Goal: Task Accomplishment & Management: Complete application form

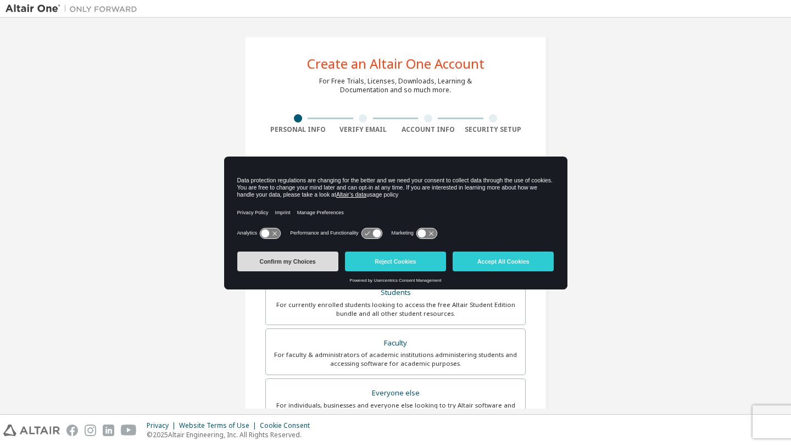
click at [304, 268] on button "Confirm my Choices" at bounding box center [287, 262] width 101 height 20
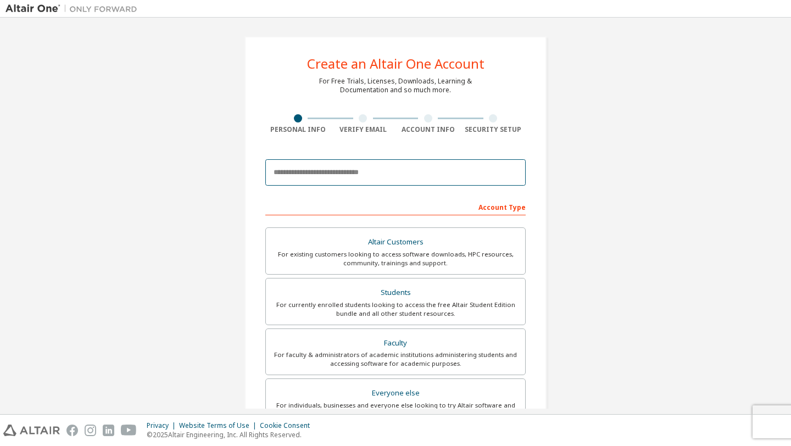
click at [347, 178] on input "email" at bounding box center [395, 172] width 260 height 26
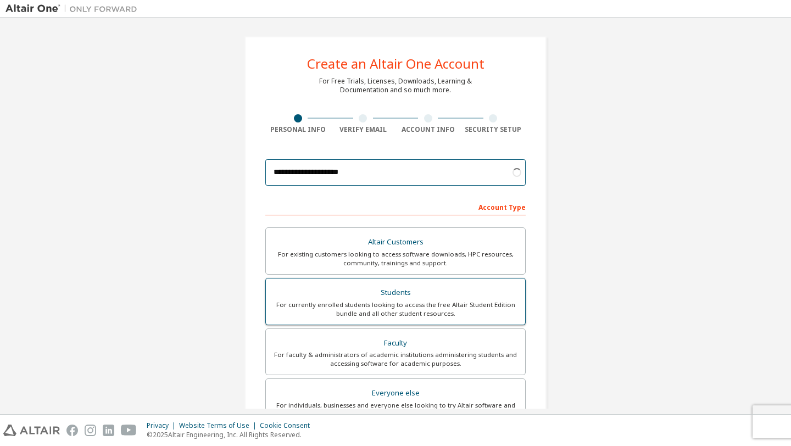
type input "**********"
click at [319, 299] on div "Students" at bounding box center [396, 292] width 246 height 15
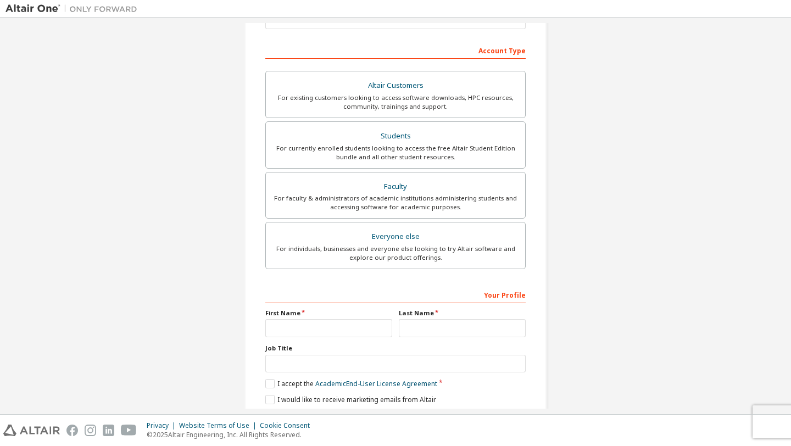
scroll to position [196, 0]
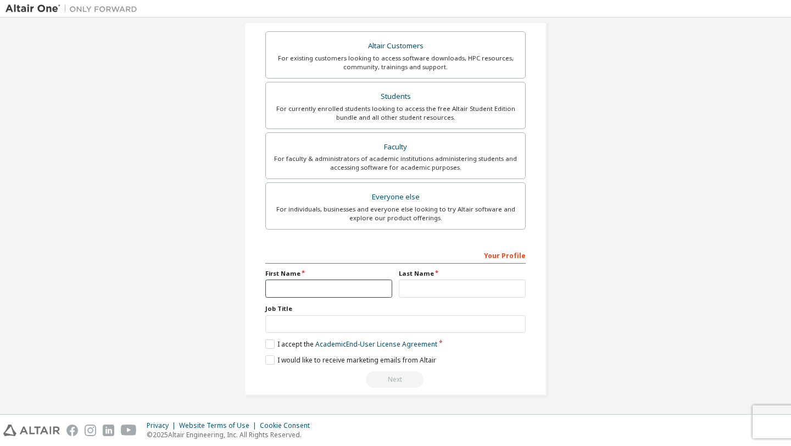
click at [295, 291] on input "text" at bounding box center [328, 289] width 127 height 18
type input "****"
click at [437, 289] on input "text" at bounding box center [462, 289] width 127 height 18
type input "**********"
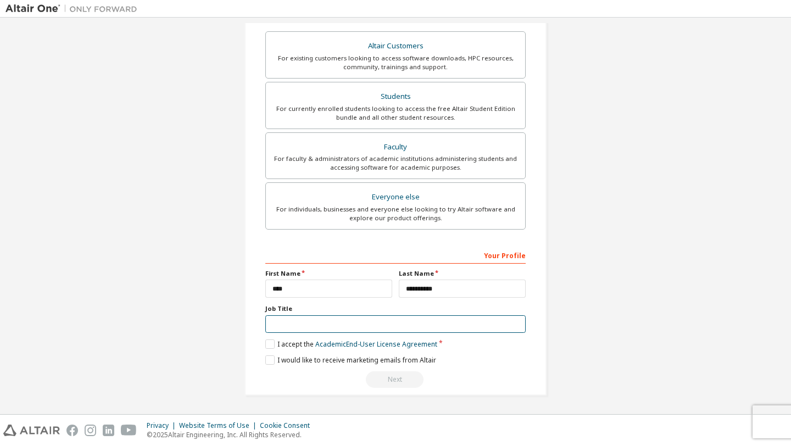
click at [411, 326] on input "text" at bounding box center [395, 324] width 260 height 18
click at [267, 345] on label "I accept the Academic End-User License Agreement" at bounding box center [351, 344] width 172 height 9
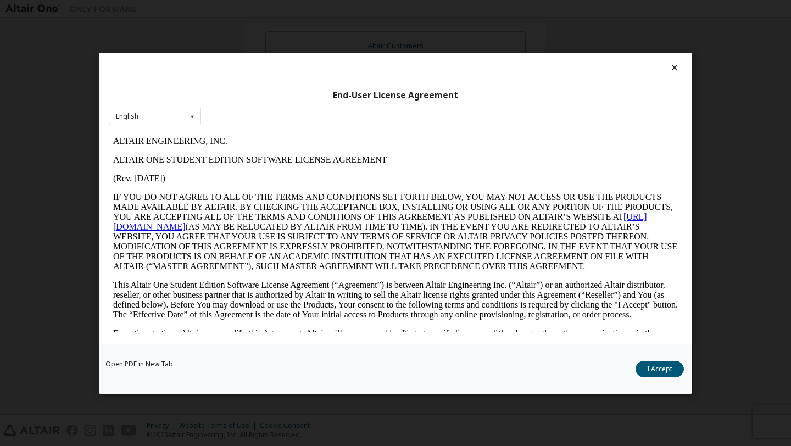
scroll to position [0, 0]
click at [650, 369] on button "I Accept" at bounding box center [660, 368] width 48 height 16
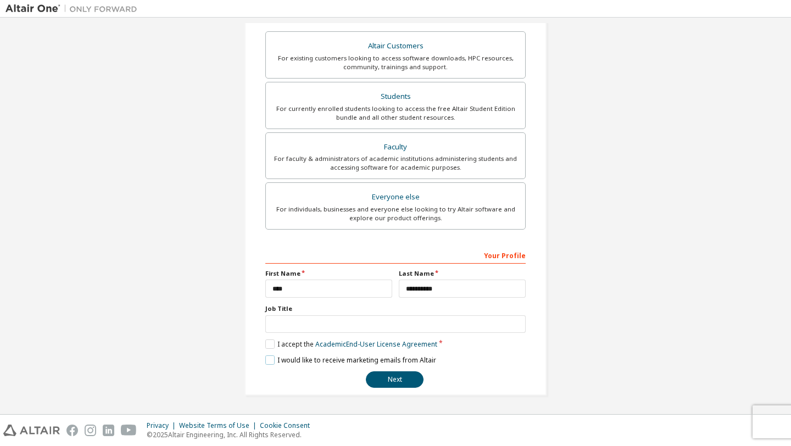
click at [267, 360] on label "I would like to receive marketing emails from Altair" at bounding box center [350, 360] width 171 height 9
click at [391, 378] on button "Next" at bounding box center [395, 379] width 58 height 16
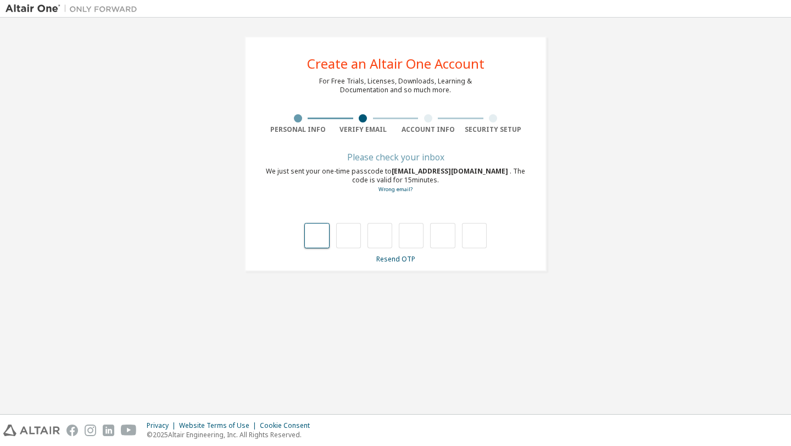
type input "*"
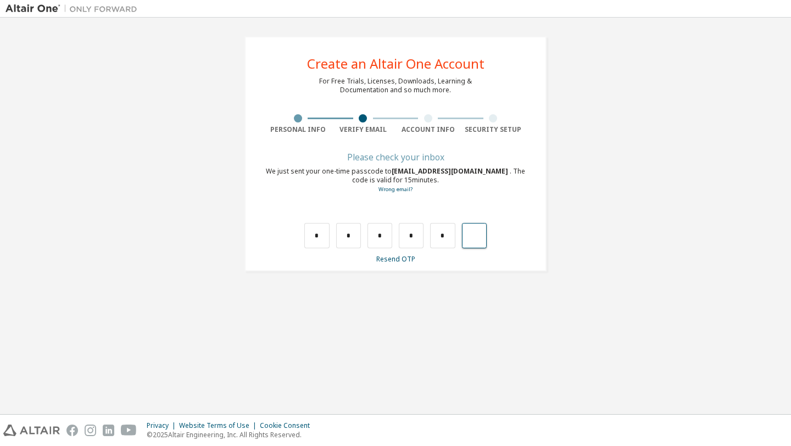
type input "*"
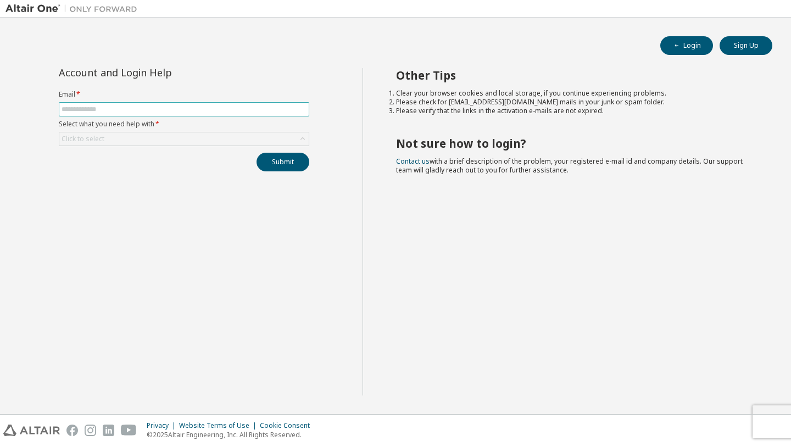
click at [299, 109] on input "text" at bounding box center [184, 109] width 245 height 9
type input "**********"
click at [152, 140] on div "Click to select" at bounding box center [183, 138] width 249 height 13
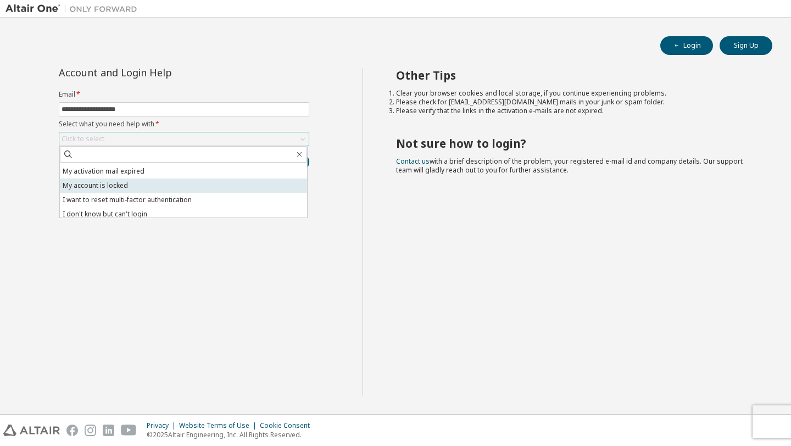
scroll to position [31, 0]
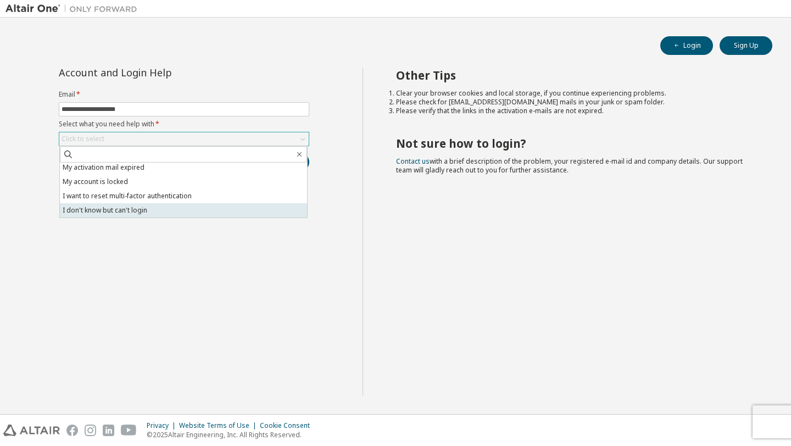
click at [142, 209] on li "I don't know but can't login" at bounding box center [183, 210] width 247 height 14
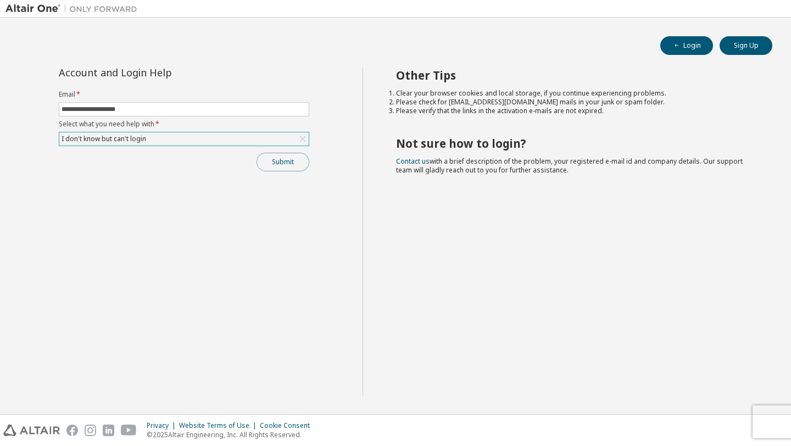
click at [286, 157] on button "Submit" at bounding box center [283, 162] width 53 height 19
